Goal: Task Accomplishment & Management: Manage account settings

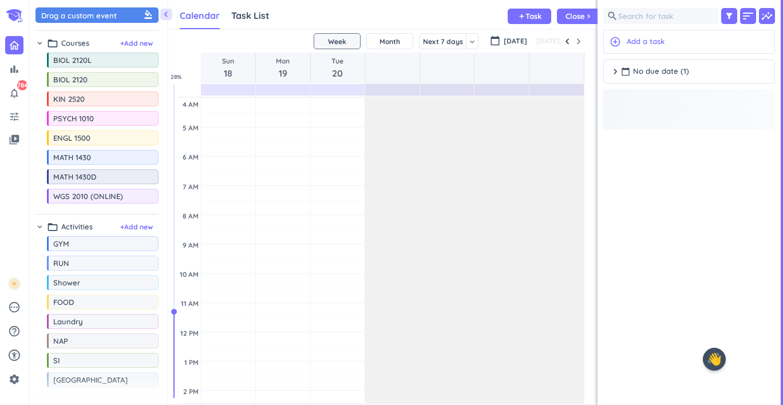
scroll to position [346, 172]
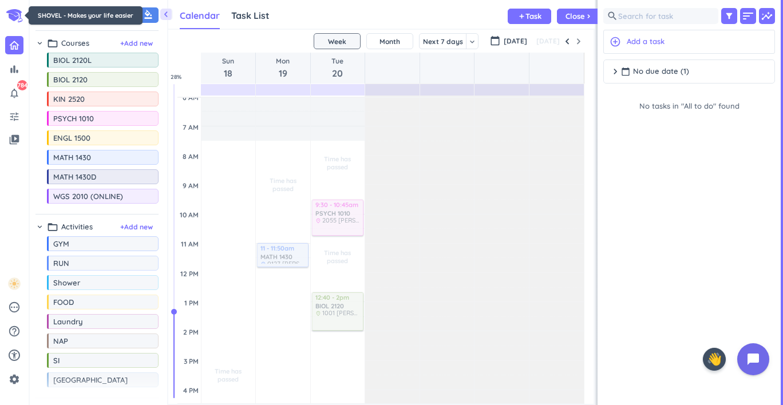
click at [13, 13] on icon at bounding box center [14, 15] width 17 height 13
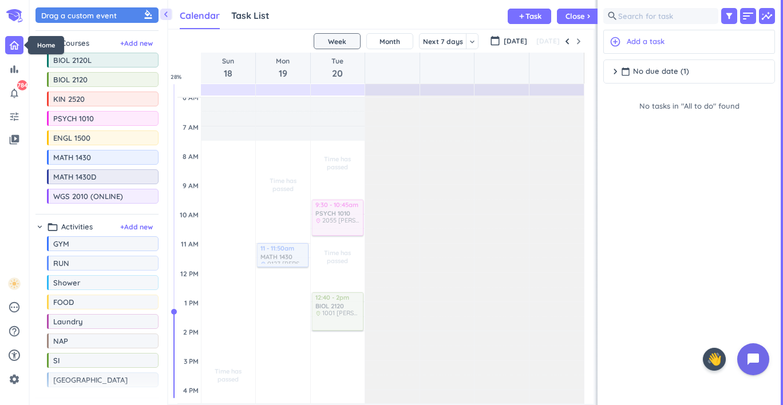
click at [16, 51] on link at bounding box center [14, 45] width 18 height 18
click at [14, 381] on icon "settings" at bounding box center [14, 379] width 11 height 11
